Goal: Task Accomplishment & Management: Manage account settings

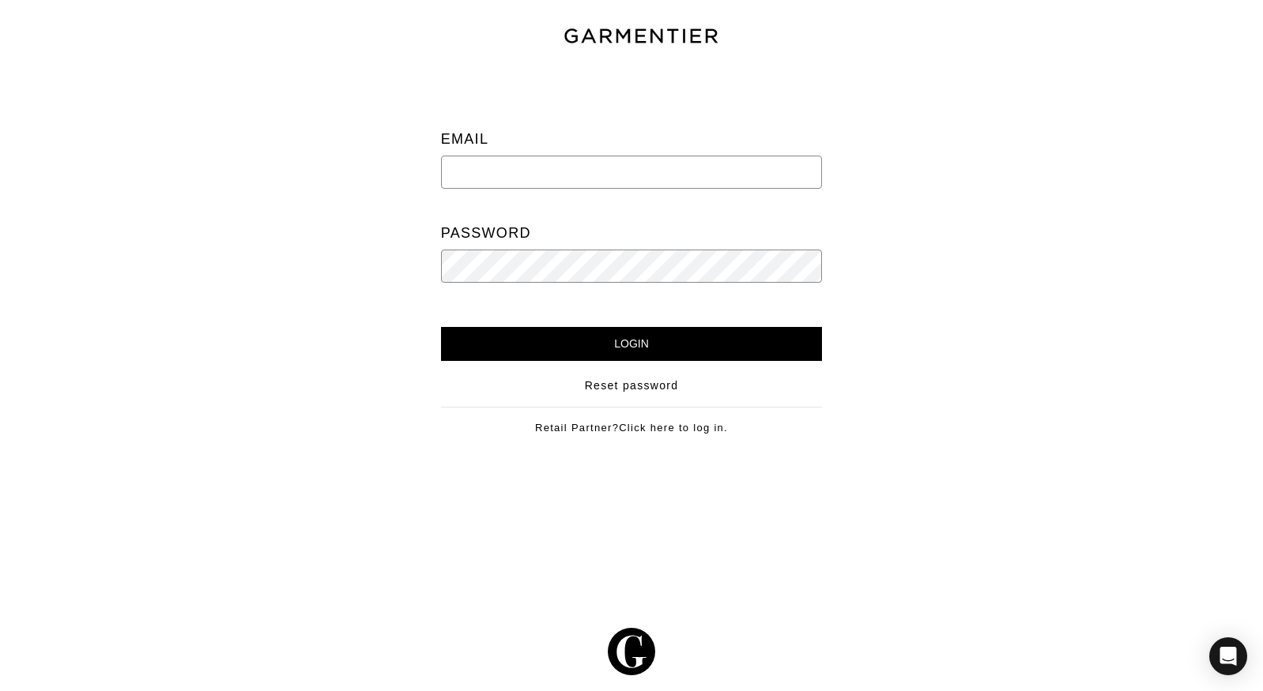
type input "[EMAIL_ADDRESS][PERSON_NAME][DOMAIN_NAME]"
click at [661, 341] on input "Login" at bounding box center [632, 344] width 382 height 34
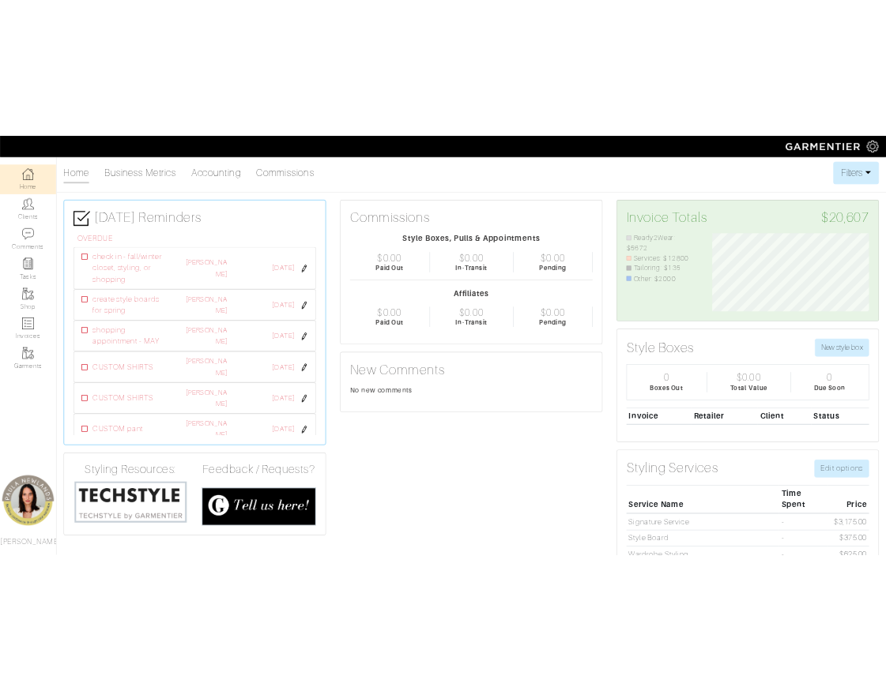
scroll to position [205, 154]
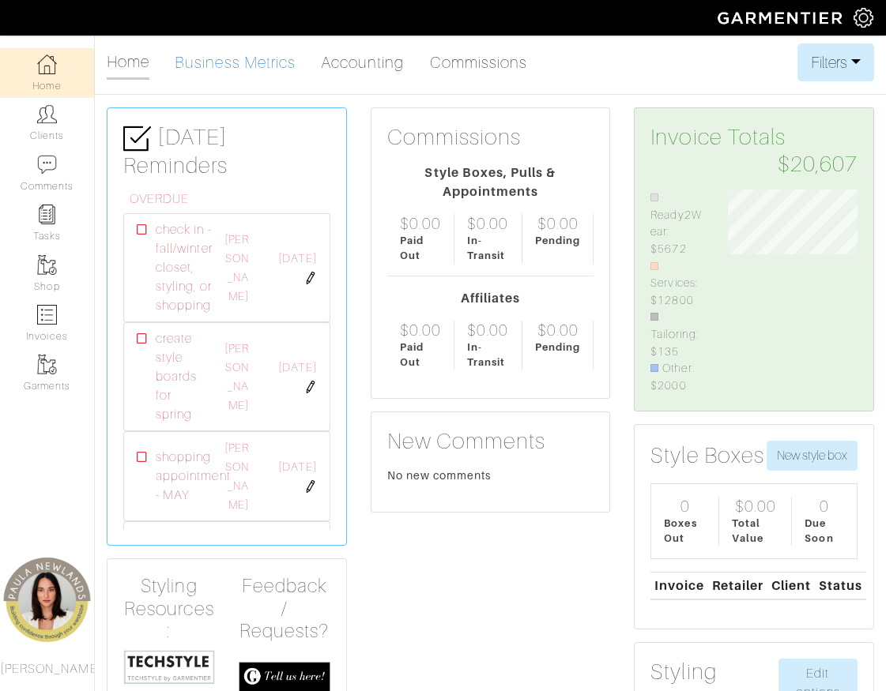
click at [232, 62] on link "Business Metrics" at bounding box center [235, 63] width 121 height 32
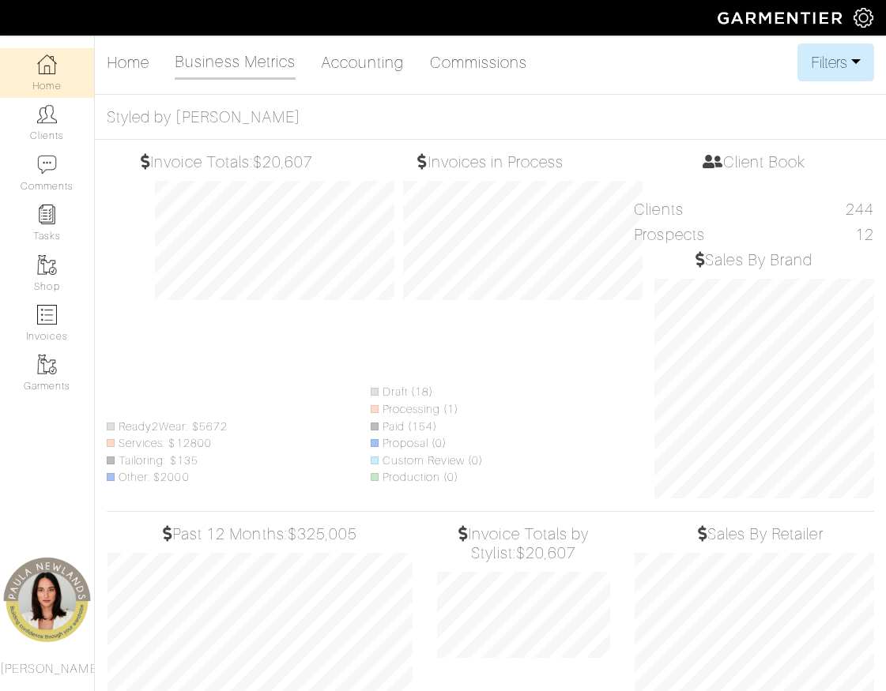
scroll to position [268, 198]
click at [865, 64] on button "Filters" at bounding box center [835, 62] width 77 height 38
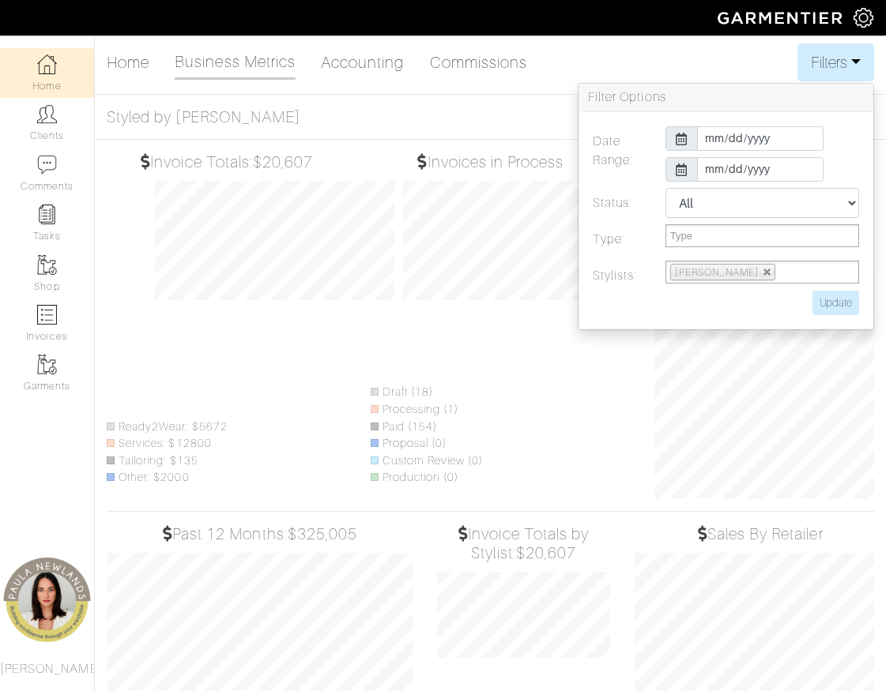
click at [676, 138] on icon at bounding box center [682, 139] width 12 height 13
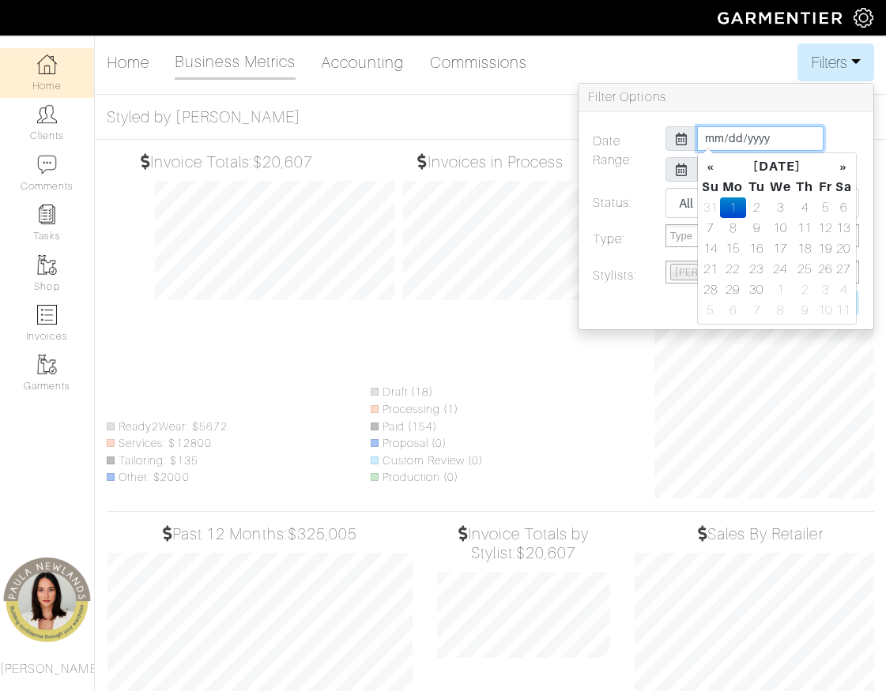
click at [766, 141] on input "2025-09-01" at bounding box center [760, 138] width 126 height 24
click at [713, 169] on th "«" at bounding box center [710, 166] width 19 height 21
click at [826, 208] on td "1" at bounding box center [824, 208] width 18 height 21
type input "2025-08-01"
click at [681, 171] on icon at bounding box center [682, 170] width 12 height 13
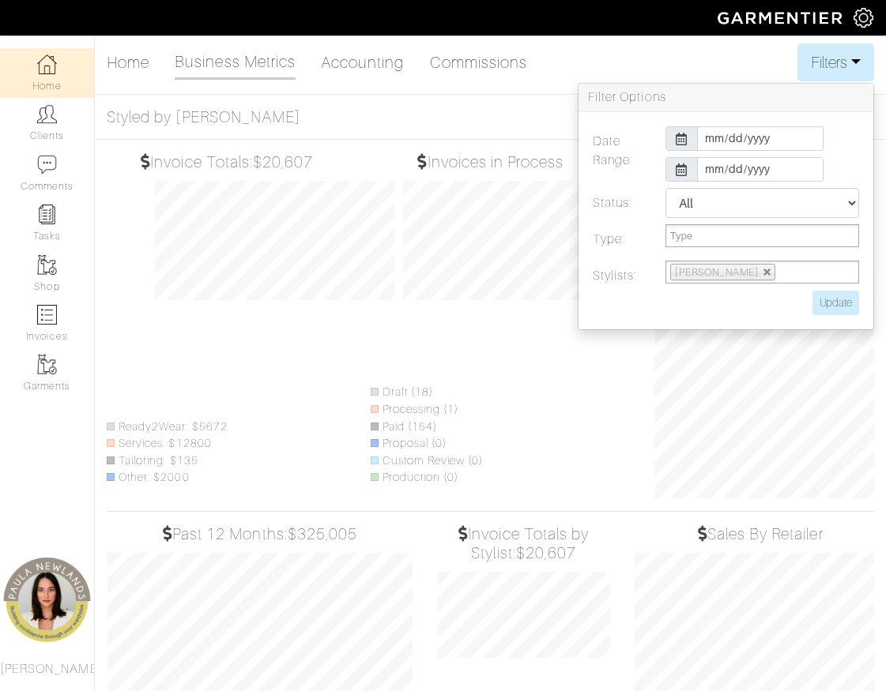
click at [687, 171] on icon at bounding box center [682, 170] width 12 height 13
drag, startPoint x: 686, startPoint y: 171, endPoint x: 732, endPoint y: 171, distance: 46.6
click at [689, 171] on div at bounding box center [681, 169] width 32 height 24
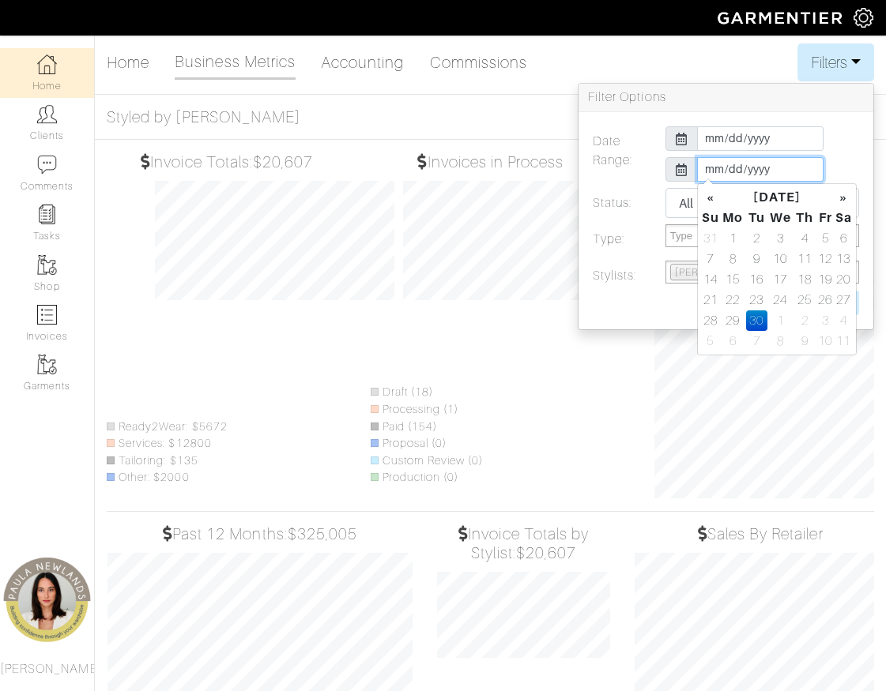
click at [733, 171] on input "2025-09-30" at bounding box center [760, 169] width 126 height 24
click at [712, 239] on td "31" at bounding box center [710, 238] width 19 height 21
type input "2025-08-31"
click at [658, 191] on div "All Pending Paid Complete Failed N/A" at bounding box center [761, 203] width 217 height 30
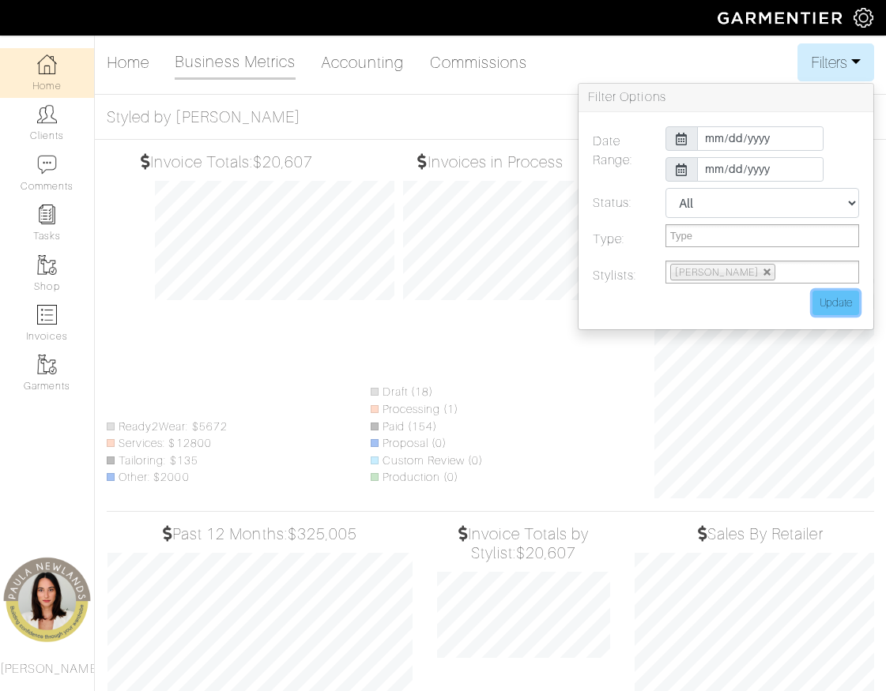
click at [834, 303] on input "Update" at bounding box center [835, 303] width 47 height 24
drag, startPoint x: 420, startPoint y: 344, endPoint x: 388, endPoint y: 120, distance: 225.8
click at [388, 120] on h5 "Styled by Paula" at bounding box center [490, 116] width 767 height 19
click at [849, 295] on input "Update" at bounding box center [835, 303] width 47 height 24
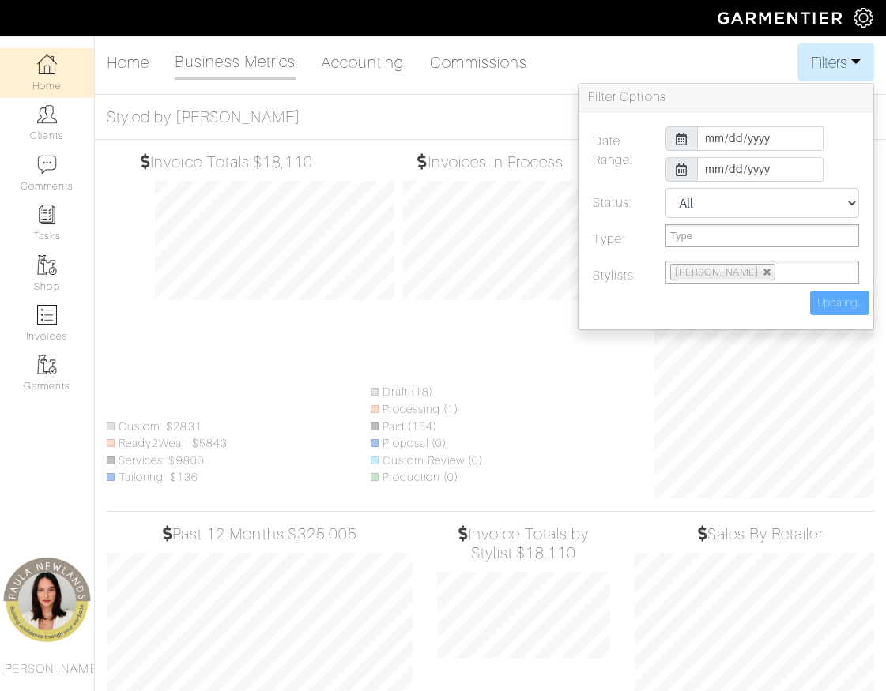
type input "Update"
click at [420, 115] on h5 "Styled by Paula" at bounding box center [490, 116] width 767 height 19
click at [854, 59] on button "Filters" at bounding box center [835, 62] width 77 height 38
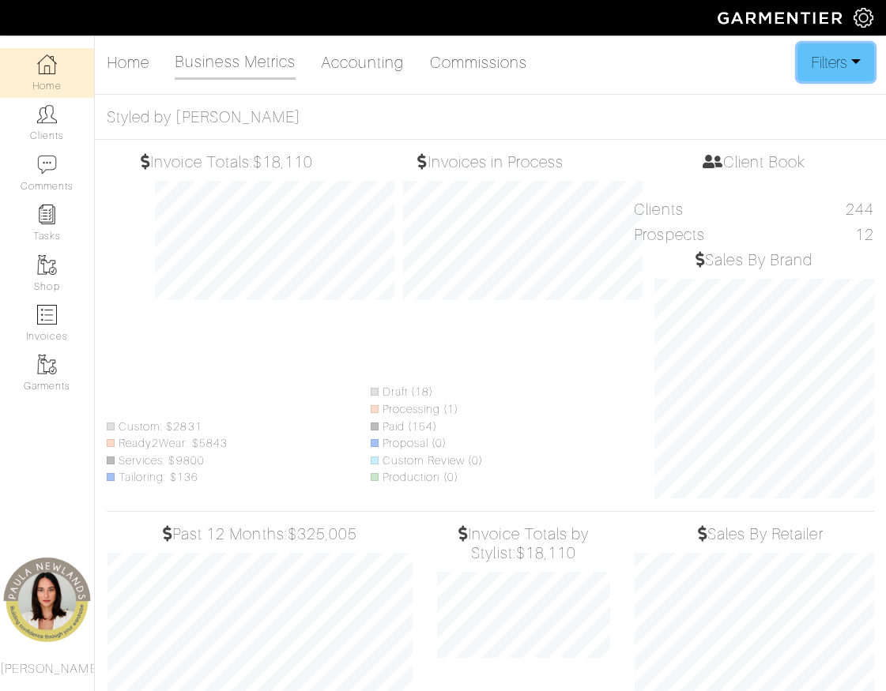
click at [841, 64] on button "Filters" at bounding box center [835, 62] width 77 height 38
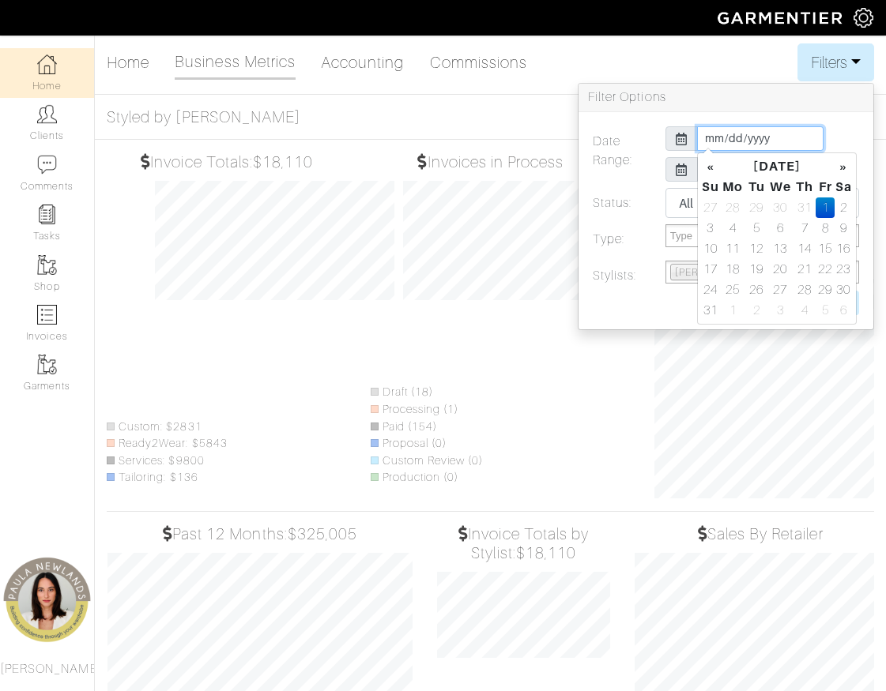
click at [724, 137] on input "2025-08-01" at bounding box center [760, 138] width 126 height 24
click at [713, 167] on th "«" at bounding box center [710, 166] width 19 height 21
click at [758, 208] on td "1" at bounding box center [756, 208] width 21 height 21
type input "2025-07-01"
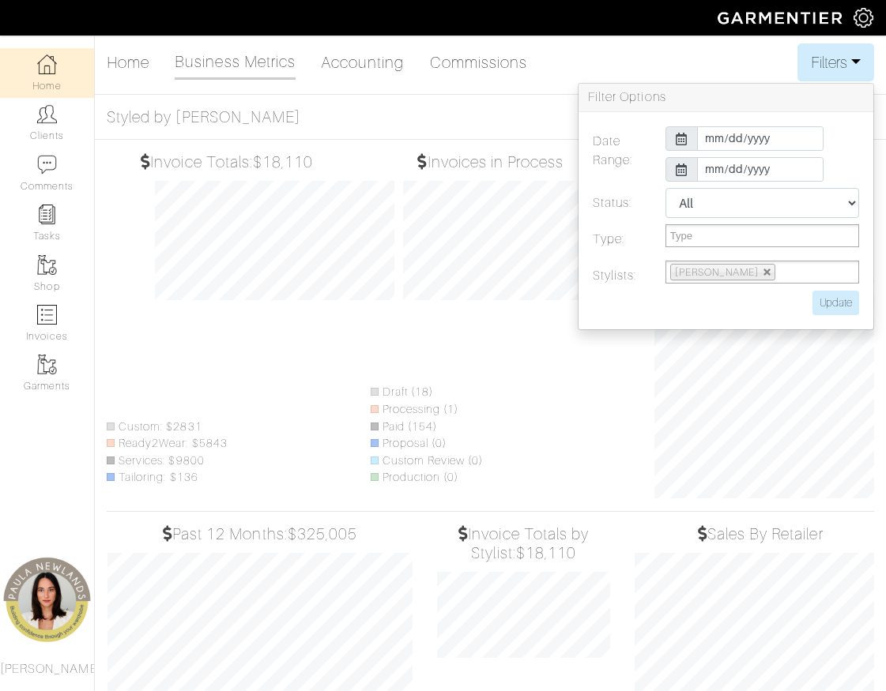
click at [690, 165] on div at bounding box center [681, 169] width 32 height 24
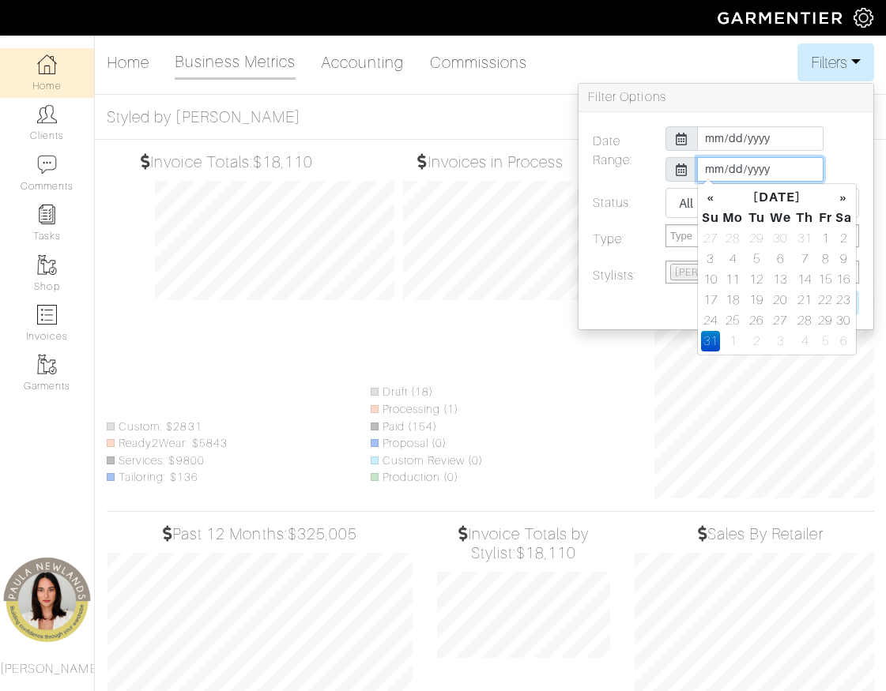
click at [715, 166] on input "2025-08-31" at bounding box center [760, 169] width 126 height 24
click at [710, 194] on th "«" at bounding box center [710, 197] width 19 height 21
click at [808, 318] on td "31" at bounding box center [804, 321] width 22 height 21
type input "2025-07-31"
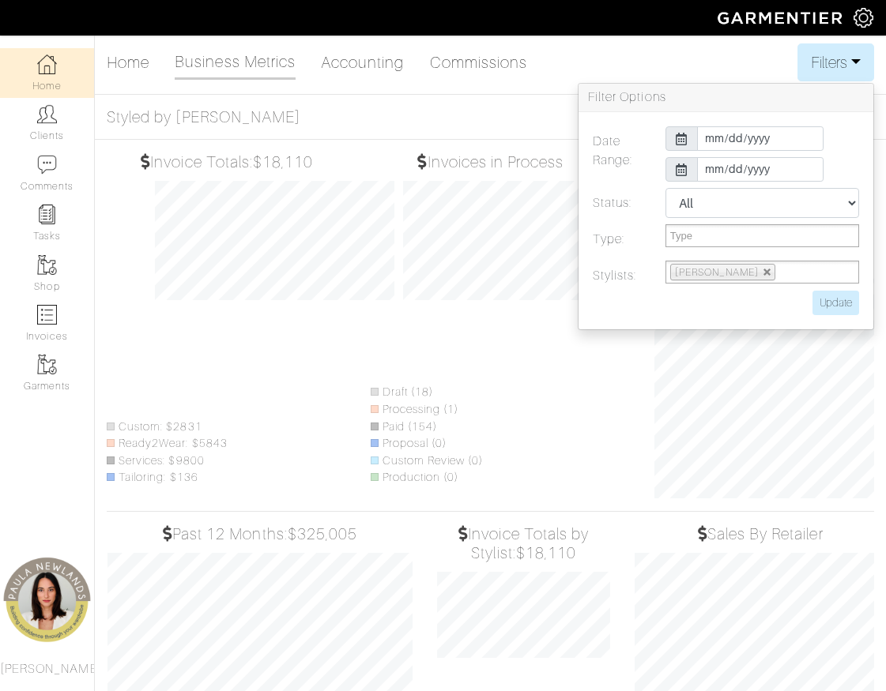
click at [659, 229] on div "Style Box In-Store Pull In-Store Appointment Affiliate None Type" at bounding box center [761, 235] width 217 height 23
click at [844, 303] on input "Update" at bounding box center [835, 303] width 47 height 24
type input "Update"
click at [742, 138] on input "2025-07-01" at bounding box center [760, 138] width 126 height 24
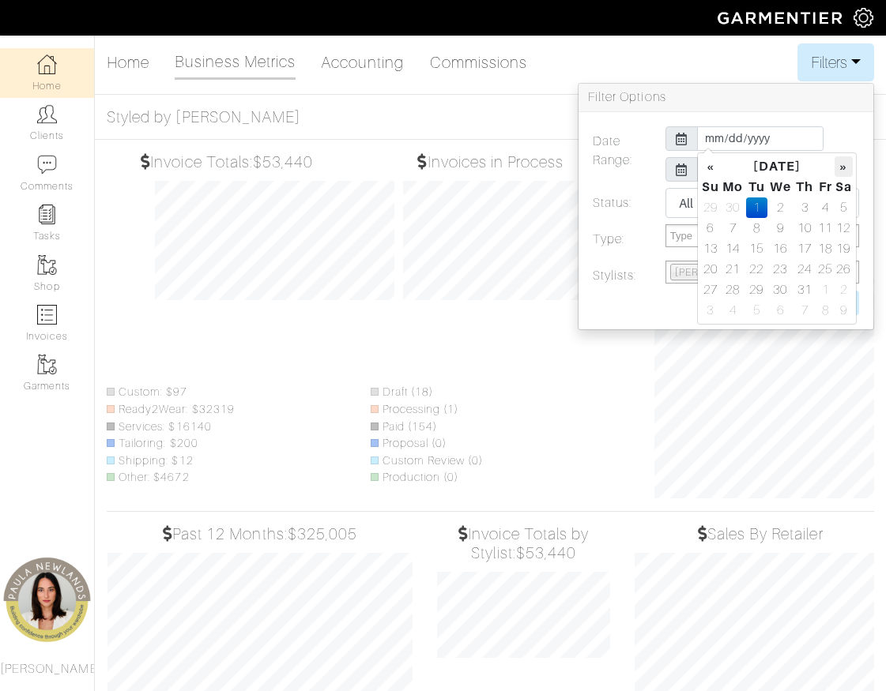
click at [841, 170] on th "»" at bounding box center [843, 166] width 18 height 21
click at [824, 205] on td "1" at bounding box center [824, 208] width 18 height 21
type input "2025-08-01"
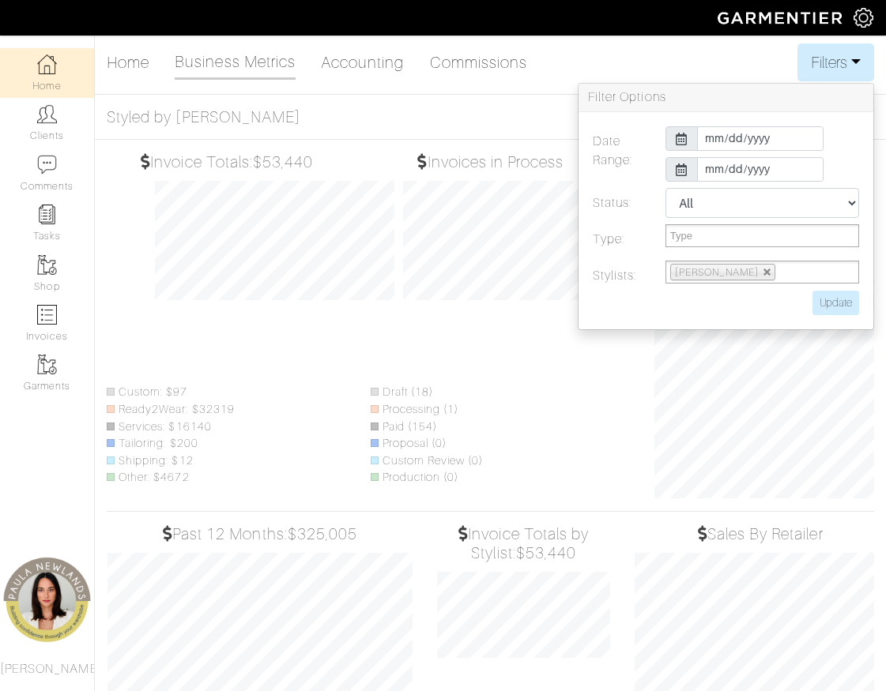
click at [846, 133] on div "2025-08-01" at bounding box center [761, 138] width 217 height 24
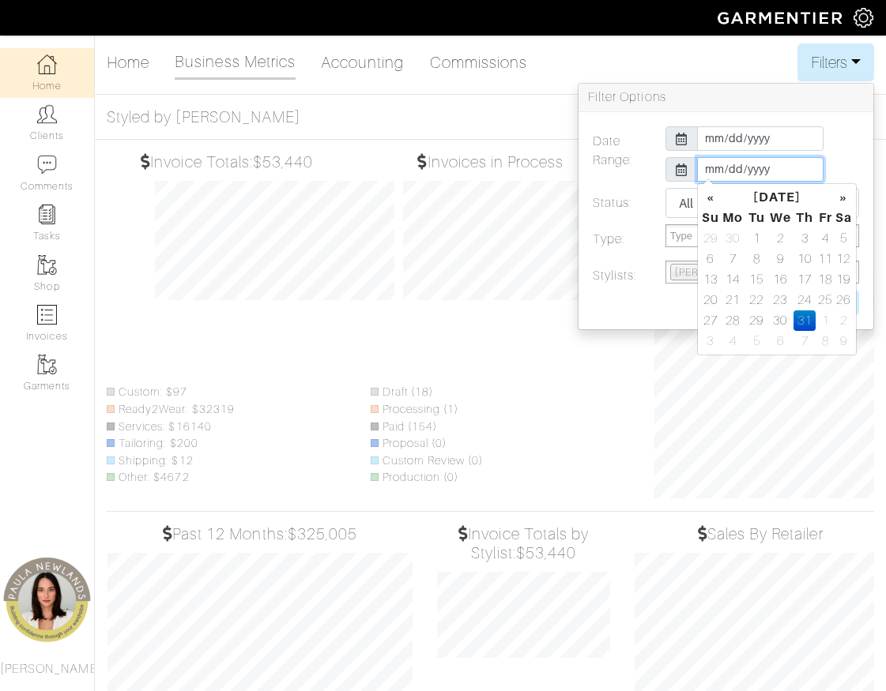
click at [759, 169] on input "2025-07-31" at bounding box center [760, 169] width 126 height 24
click at [844, 198] on th "»" at bounding box center [843, 197] width 18 height 21
click at [713, 344] on td "31" at bounding box center [710, 341] width 19 height 21
type input "2025-08-31"
click at [839, 134] on div "2025-08-01" at bounding box center [761, 138] width 217 height 24
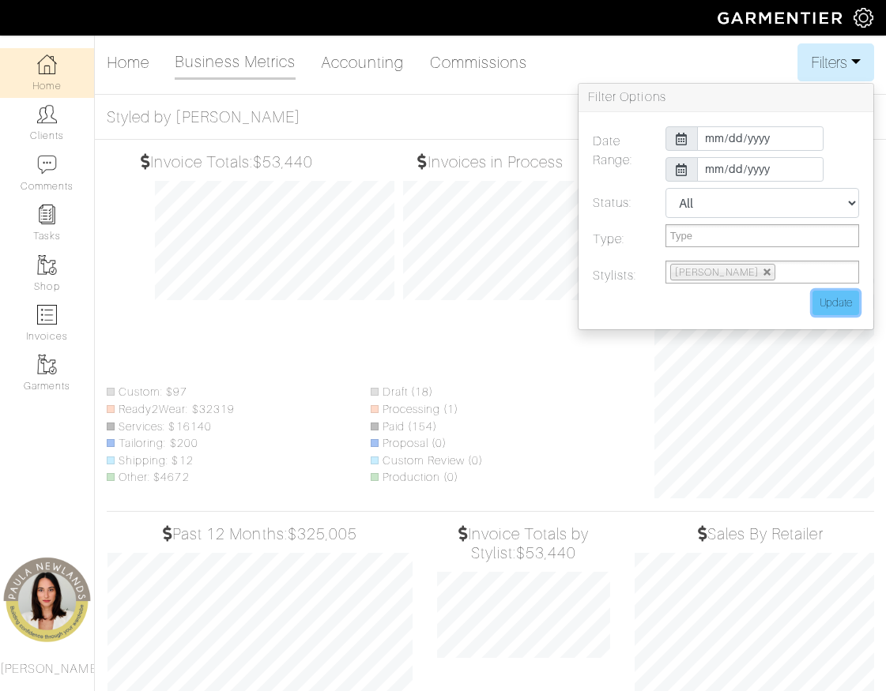
click at [832, 304] on input "Update" at bounding box center [835, 303] width 47 height 24
type input "Update"
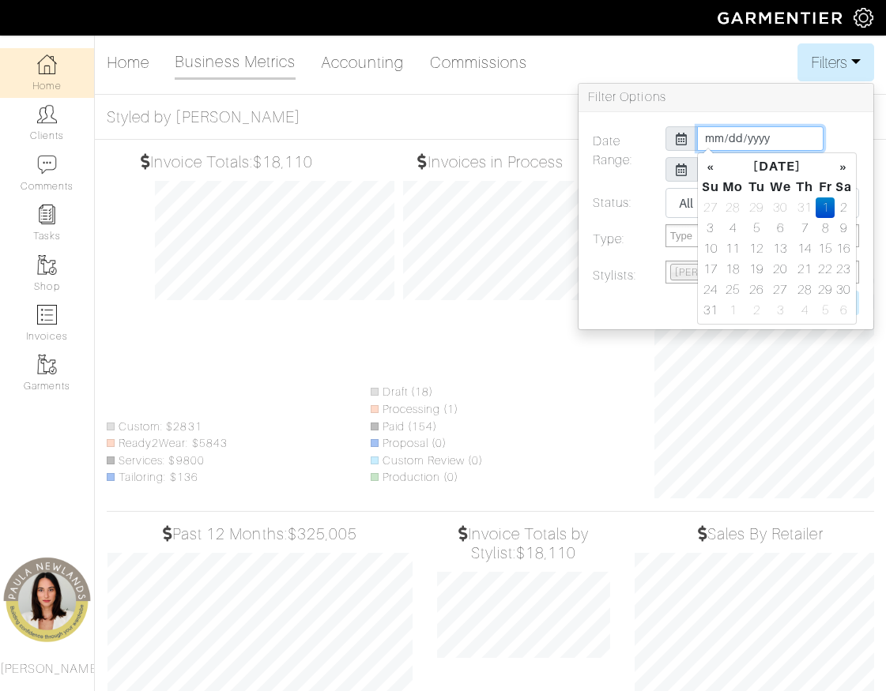
click at [762, 137] on input "2025-08-01" at bounding box center [760, 138] width 126 height 24
click at [713, 139] on input "2025-08-01" at bounding box center [760, 138] width 126 height 24
type input "2025-07-01"
click at [837, 111] on h3 "Filter Options" at bounding box center [725, 98] width 295 height 28
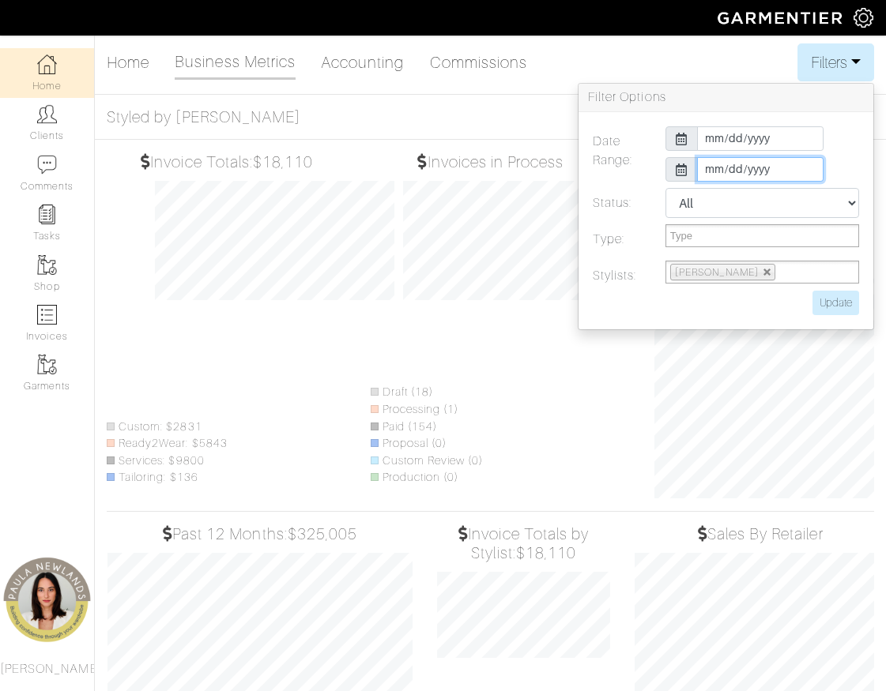
click at [711, 169] on input "2025-08-31" at bounding box center [760, 169] width 126 height 24
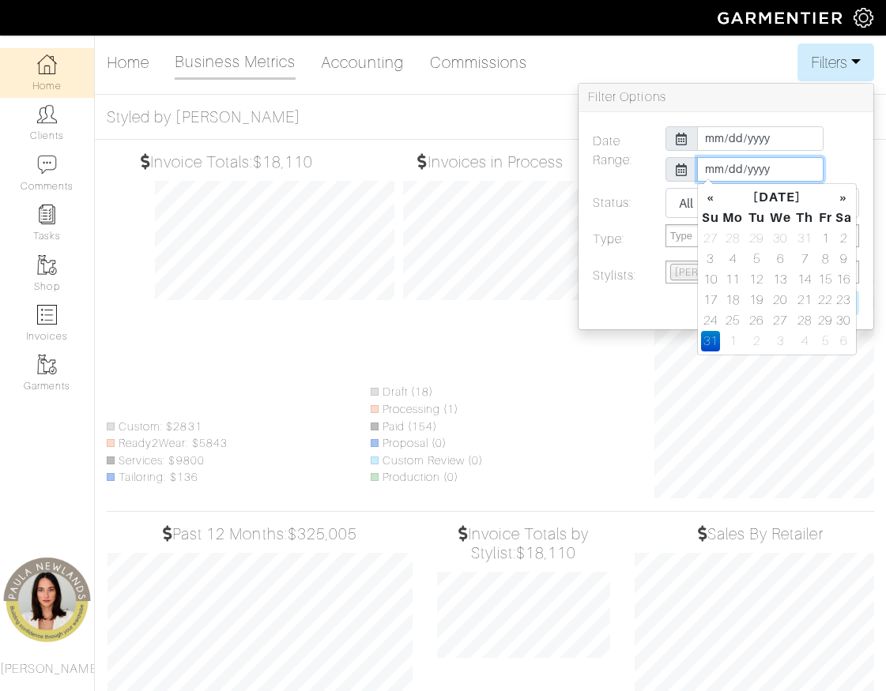
type input "2025-07-31"
click at [845, 147] on div "2025-07-01" at bounding box center [761, 138] width 217 height 24
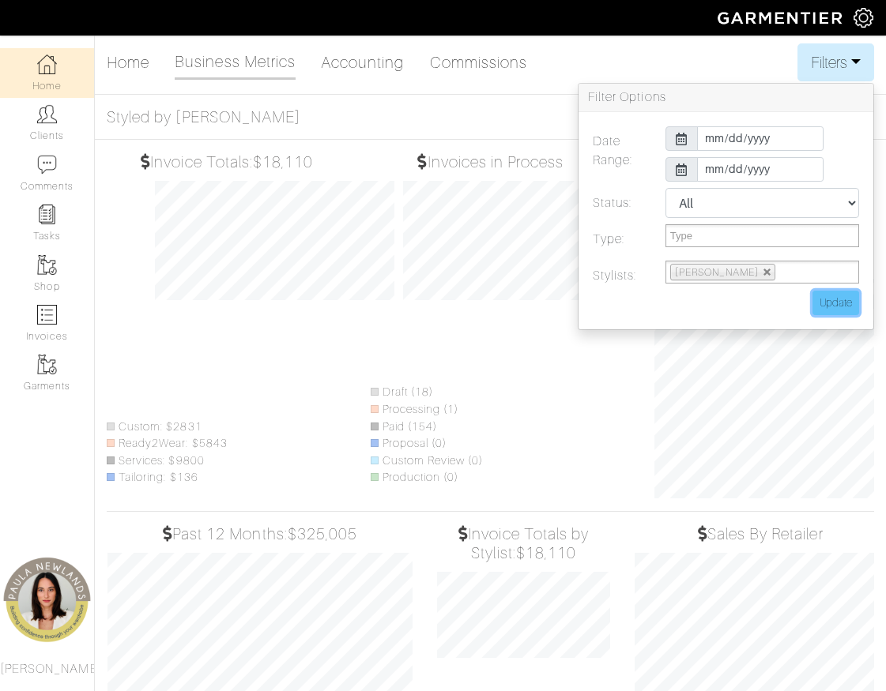
click at [831, 294] on input "Update" at bounding box center [835, 303] width 47 height 24
type input "Update"
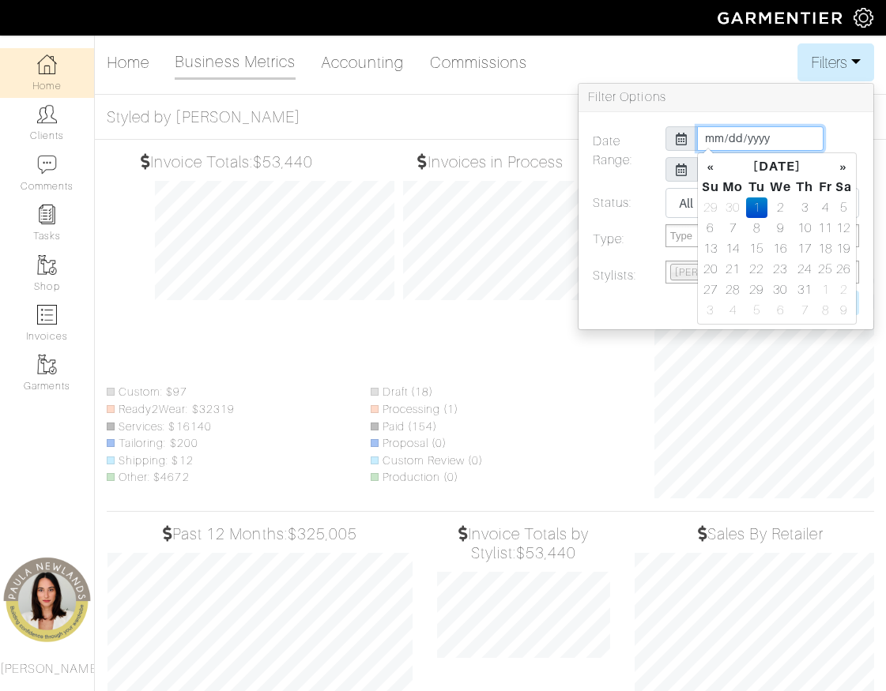
click at [709, 136] on input "2025-07-01" at bounding box center [760, 138] width 126 height 24
type input "2025-08-01"
click at [702, 105] on h3 "Filter Options" at bounding box center [725, 98] width 295 height 28
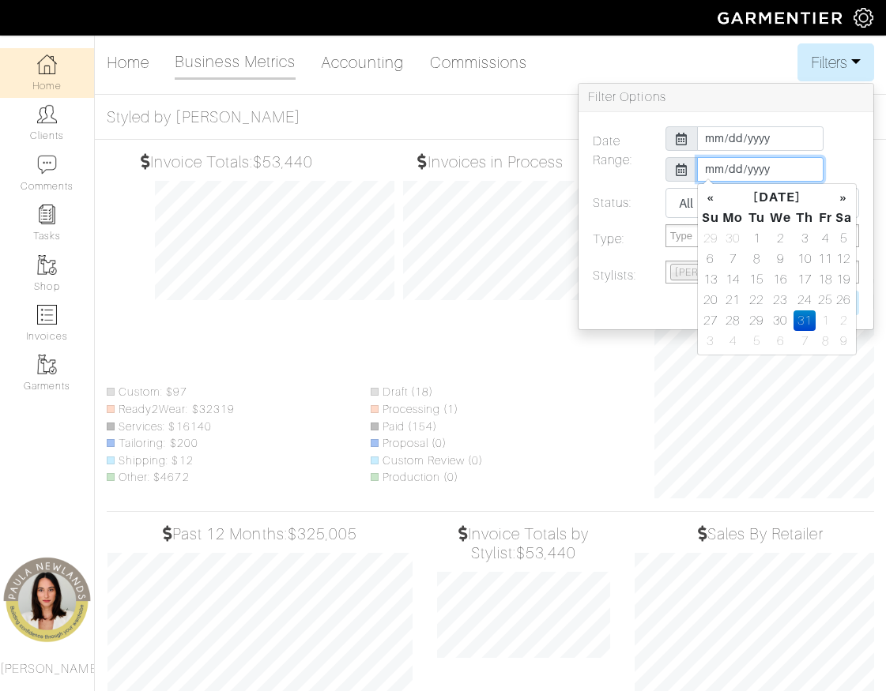
click at [711, 167] on input "2025-07-31" at bounding box center [760, 169] width 126 height 24
type input "2025-08-31"
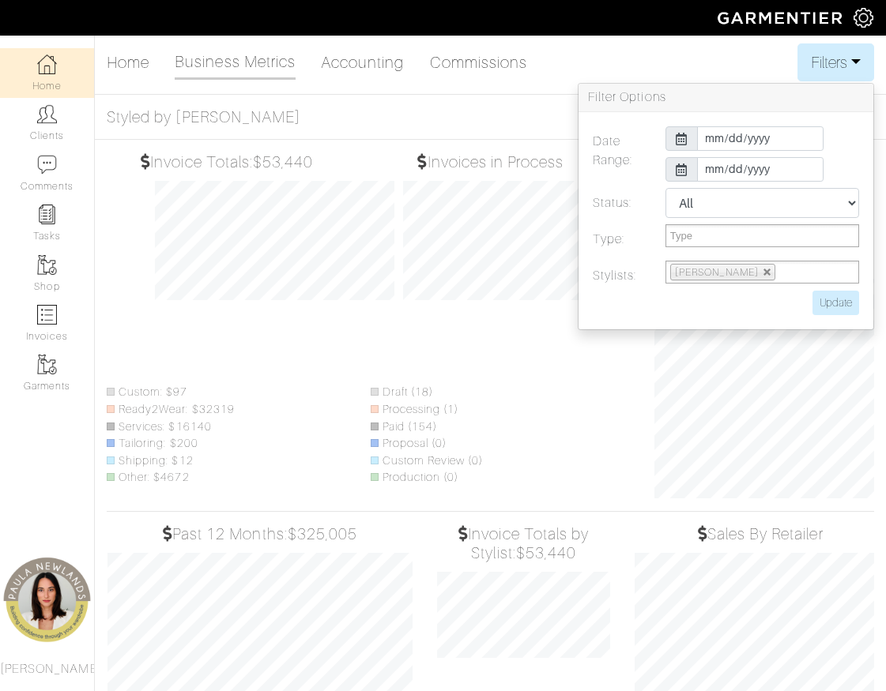
click at [836, 126] on div "2025-08-01" at bounding box center [761, 138] width 217 height 24
click at [829, 305] on input "Update" at bounding box center [835, 303] width 47 height 24
type input "Update"
click at [713, 136] on input "2025-08-01" at bounding box center [760, 138] width 126 height 24
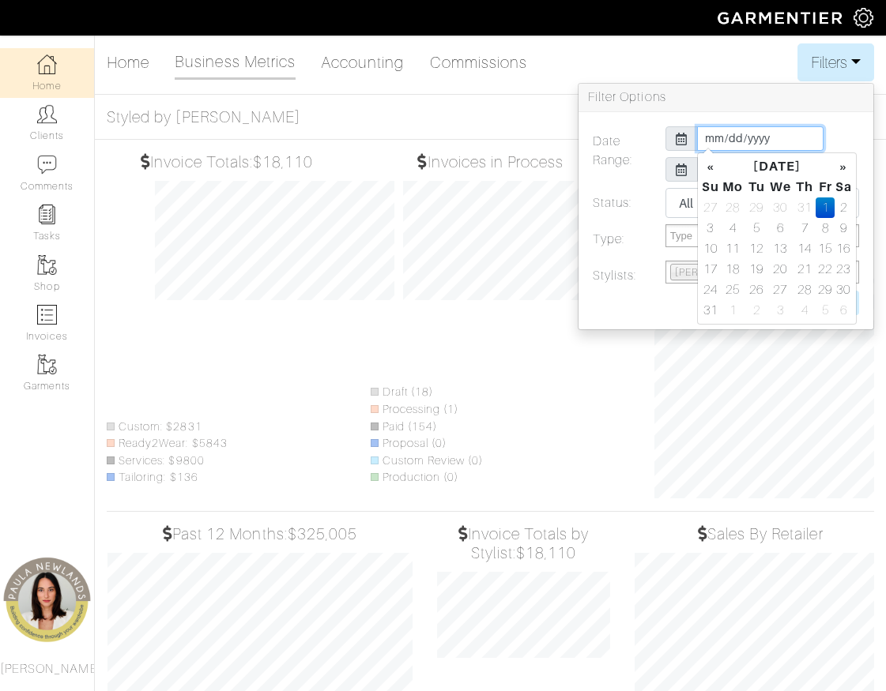
type input "2025-07-01"
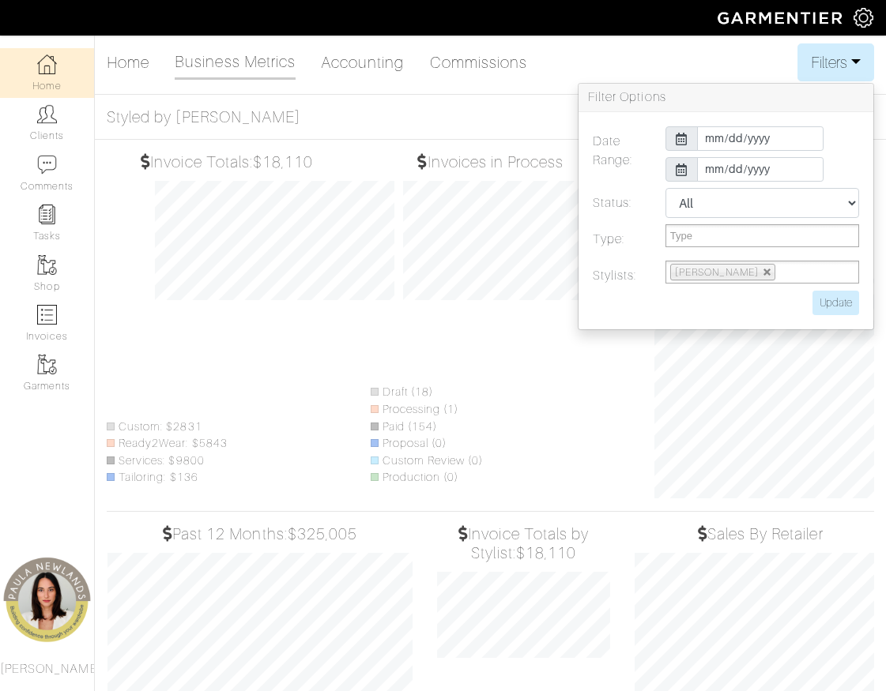
click at [850, 134] on div "2025-07-01" at bounding box center [761, 138] width 217 height 24
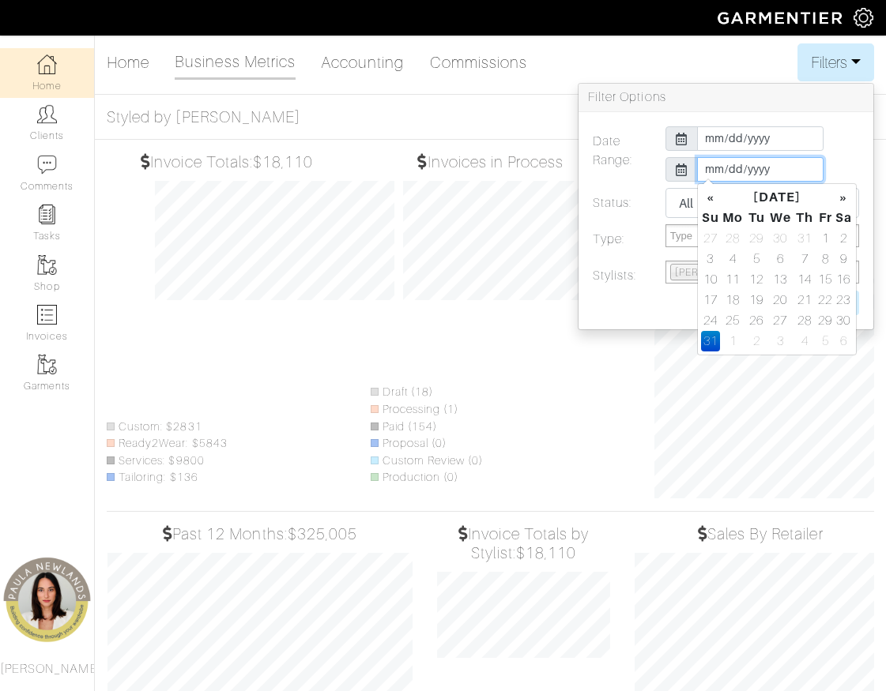
click at [712, 174] on input "2025-08-31" at bounding box center [760, 169] width 126 height 24
type input "2025-07-31"
click at [839, 136] on div "2025-07-01" at bounding box center [761, 138] width 217 height 24
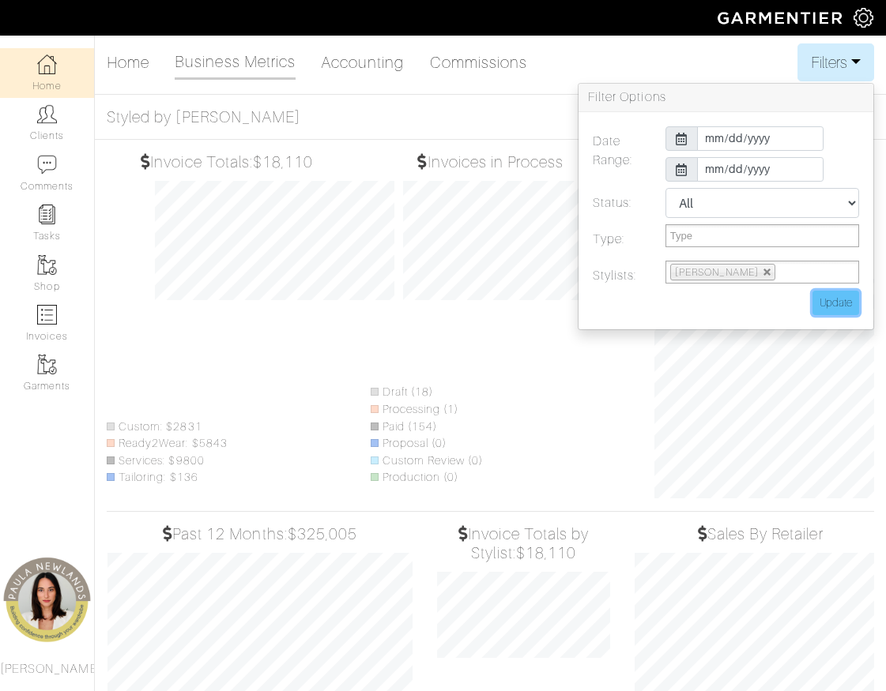
click at [835, 298] on input "Update" at bounding box center [835, 303] width 47 height 24
type input "Update"
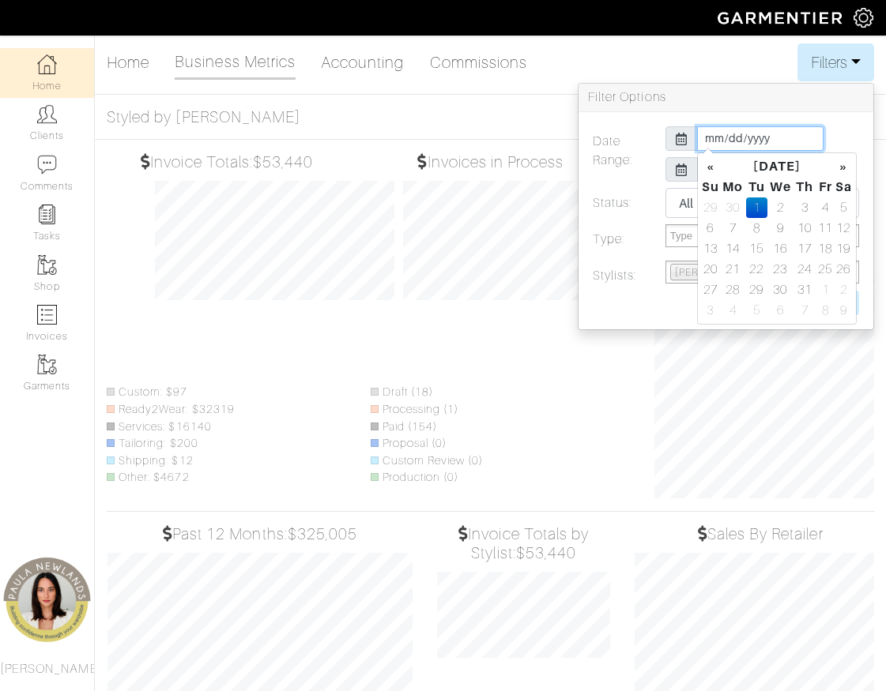
click at [712, 135] on input "2025-07-01" at bounding box center [760, 138] width 126 height 24
type input "2025-08-01"
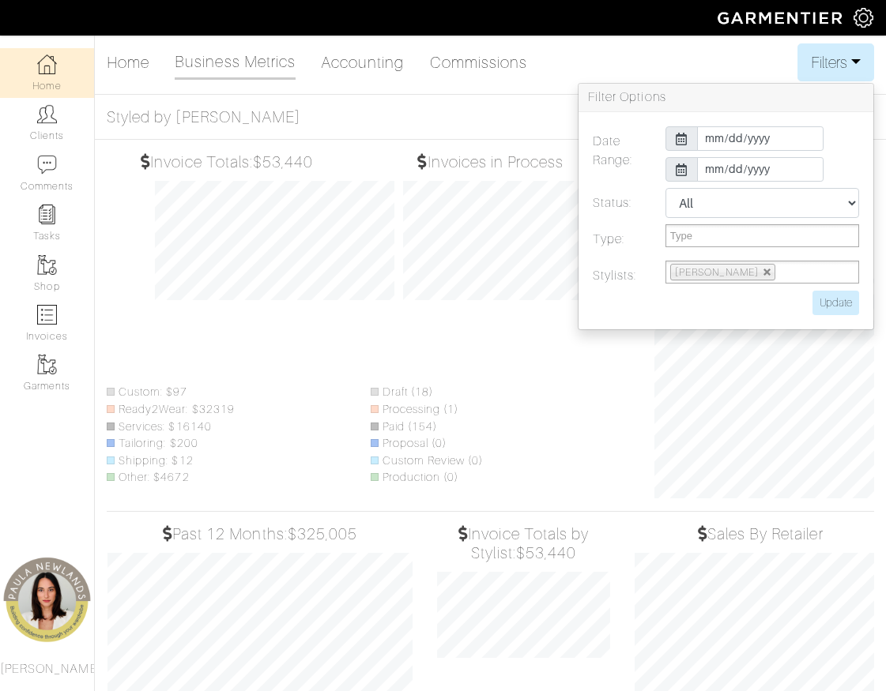
click at [831, 119] on div "Date Range: 2025-08-01 2025-07-31 Status: All Pending Paid Complete Failed N/A …" at bounding box center [725, 220] width 295 height 217
click at [712, 165] on input "2025-07-31" at bounding box center [760, 169] width 126 height 24
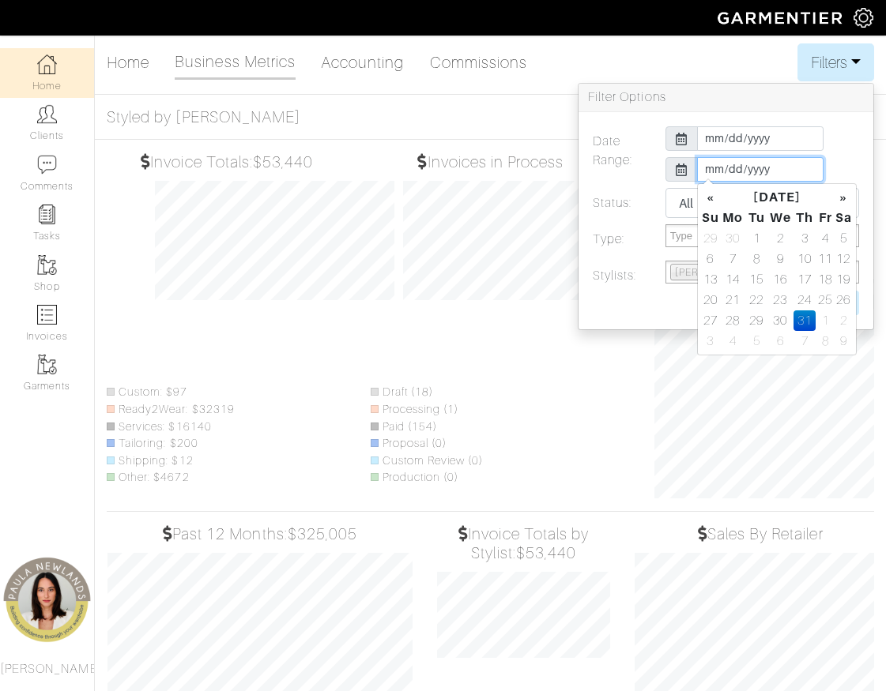
type input "2025-08-31"
drag, startPoint x: 840, startPoint y: 132, endPoint x: 851, endPoint y: 165, distance: 35.0
click at [840, 133] on div "2025-08-01" at bounding box center [761, 138] width 217 height 24
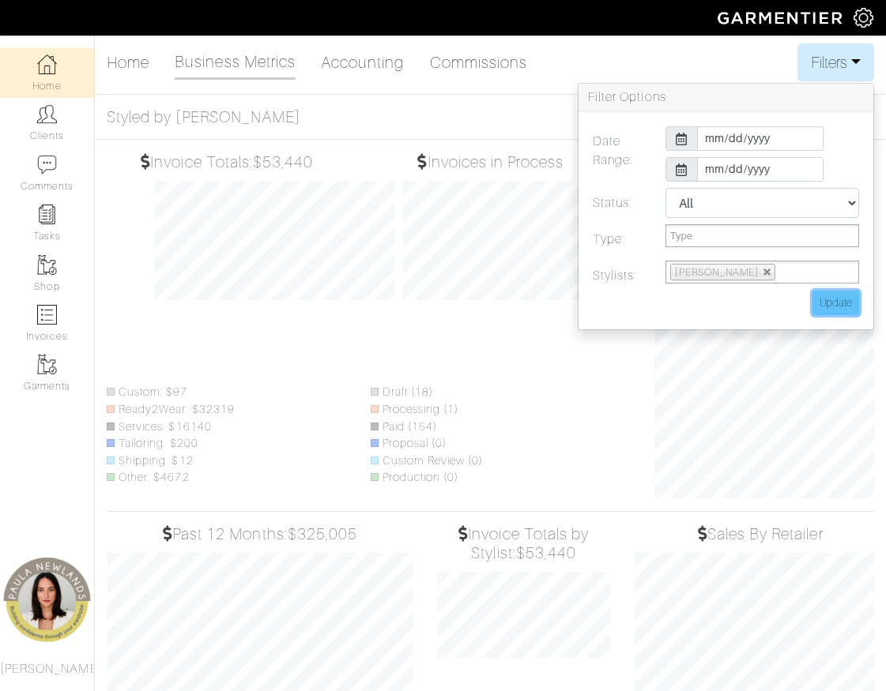
click at [844, 306] on input "Update" at bounding box center [835, 303] width 47 height 24
type input "Update"
